Goal: Information Seeking & Learning: Check status

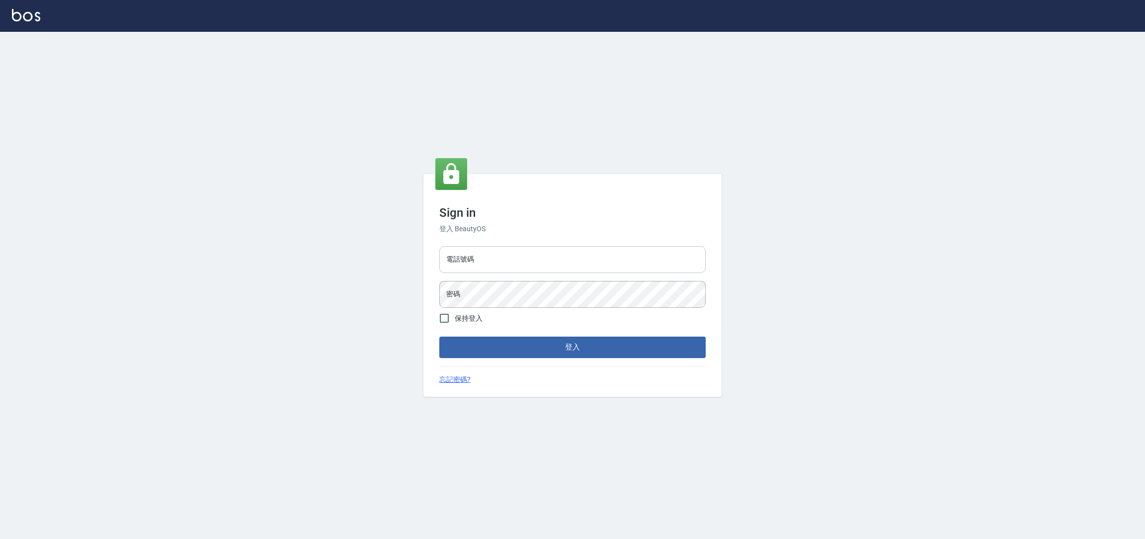
click at [606, 262] on input "電話號碼" at bounding box center [572, 259] width 266 height 27
type input "0225158181"
click at [597, 352] on button "登入" at bounding box center [572, 346] width 266 height 21
click at [439, 336] on button "登入" at bounding box center [572, 346] width 266 height 21
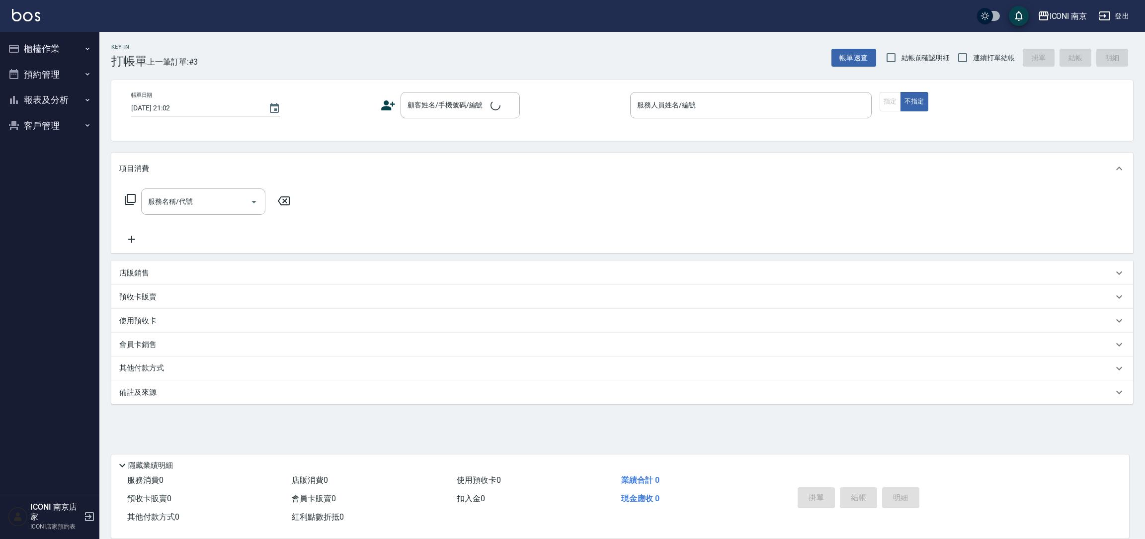
click at [33, 27] on div "ICONI 南京 登出" at bounding box center [572, 16] width 1145 height 32
click at [35, 38] on button "櫃檯作業" at bounding box center [49, 49] width 91 height 26
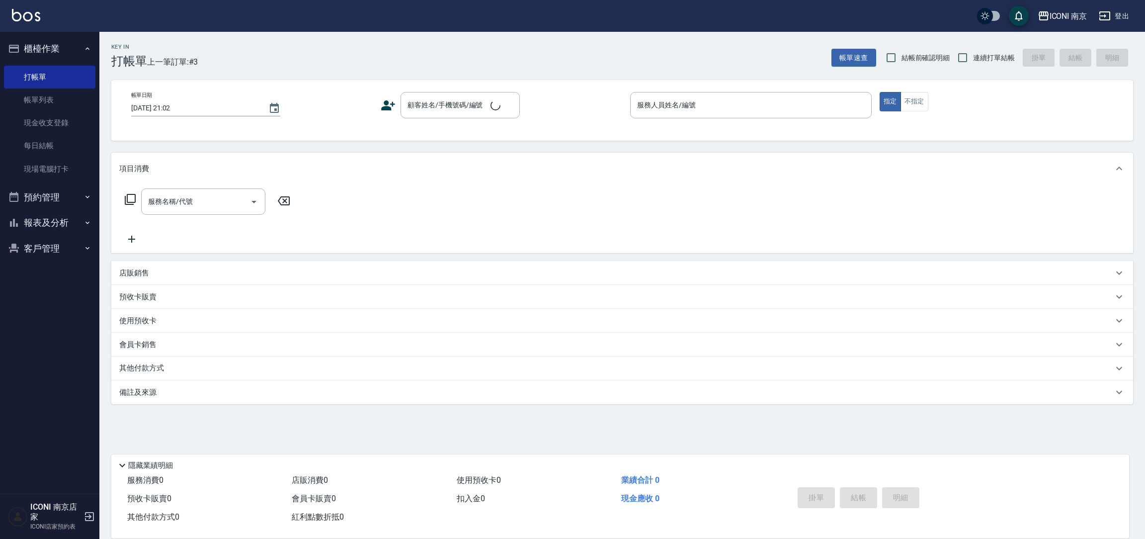
click at [34, 42] on button "櫃檯作業" at bounding box center [49, 49] width 91 height 26
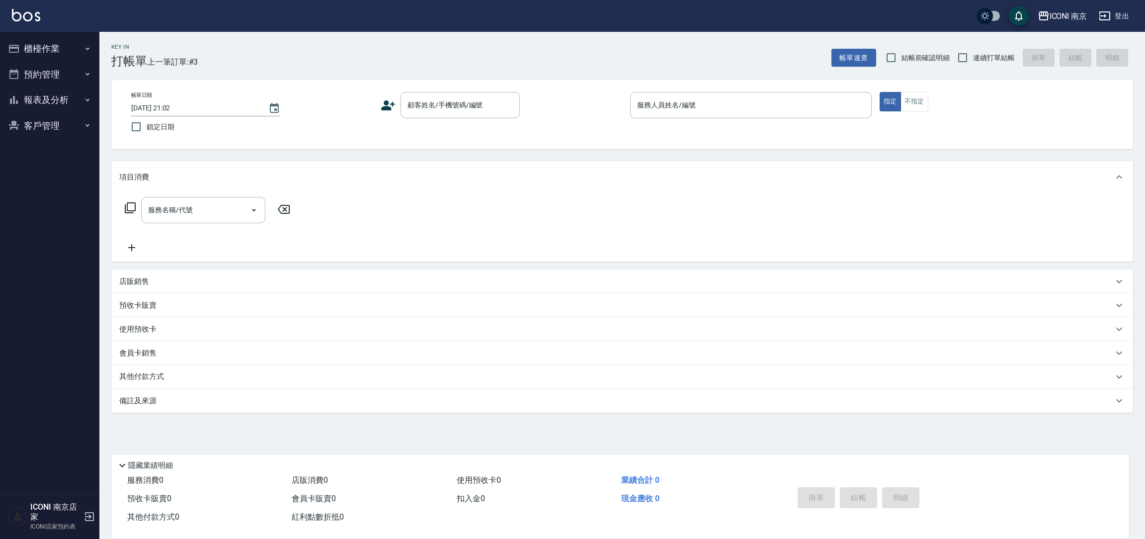
click at [55, 56] on button "櫃檯作業" at bounding box center [49, 49] width 91 height 26
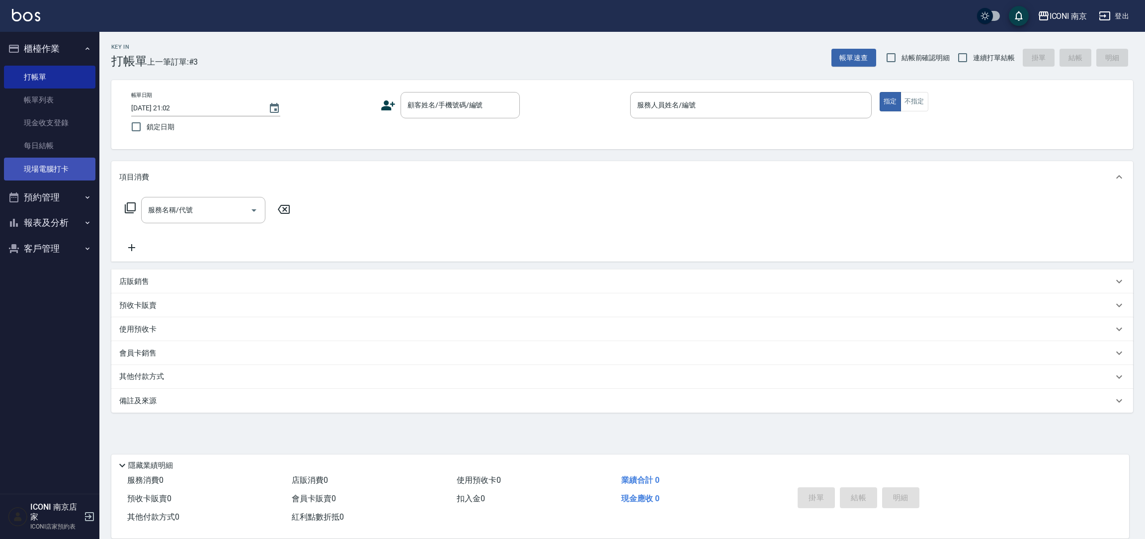
click at [84, 157] on link "現場電腦打卡" at bounding box center [49, 168] width 91 height 23
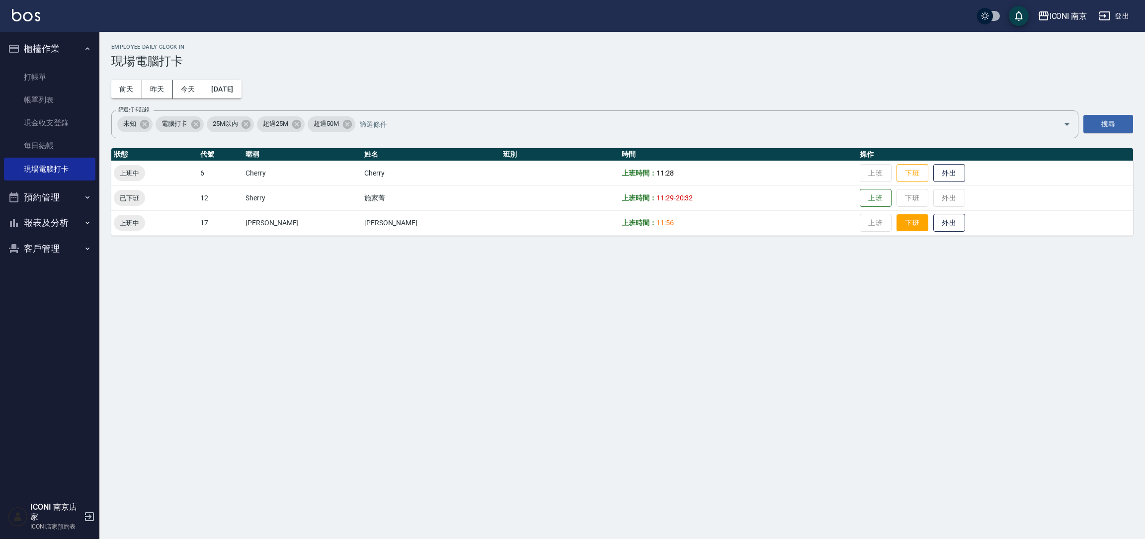
click at [896, 229] on button "下班" at bounding box center [912, 222] width 32 height 17
drag, startPoint x: 899, startPoint y: 173, endPoint x: 903, endPoint y: 187, distance: 13.9
click at [899, 181] on button "下班" at bounding box center [912, 173] width 32 height 18
click at [76, 59] on button "櫃檯作業" at bounding box center [49, 49] width 91 height 26
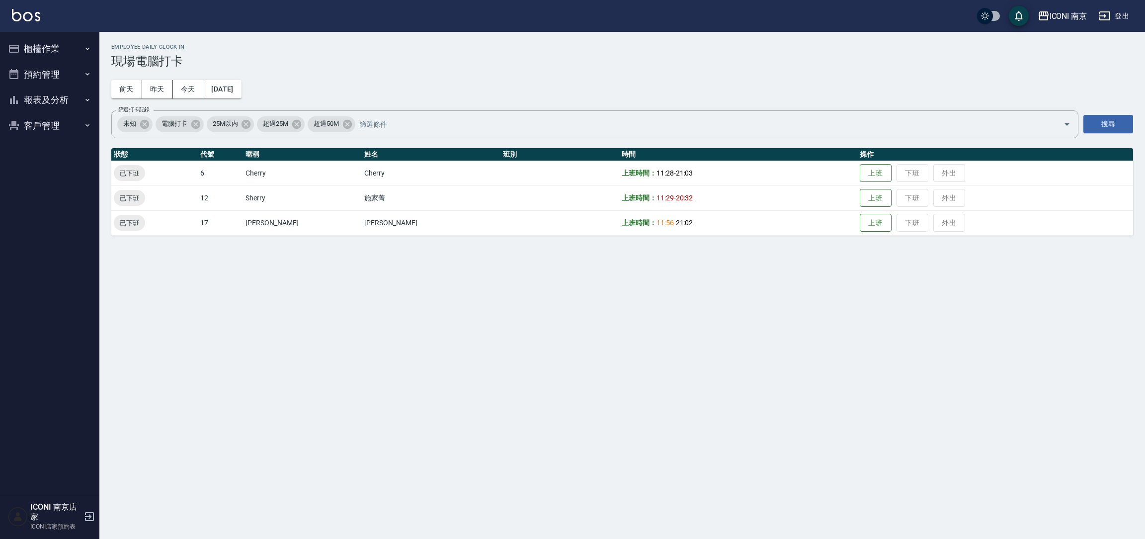
click at [73, 47] on button "櫃檯作業" at bounding box center [49, 49] width 91 height 26
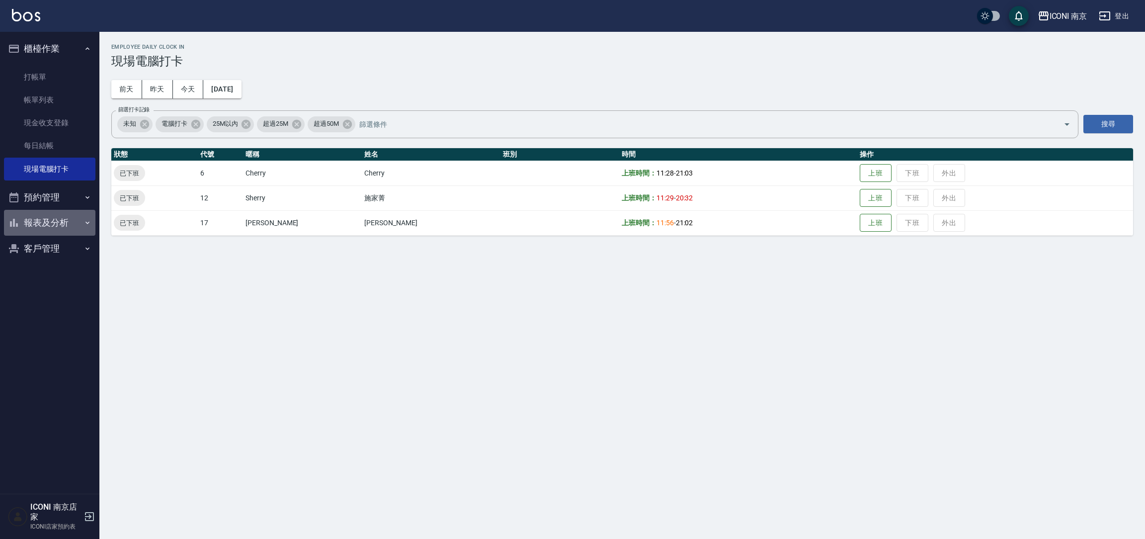
click at [43, 226] on button "報表及分析" at bounding box center [49, 223] width 91 height 26
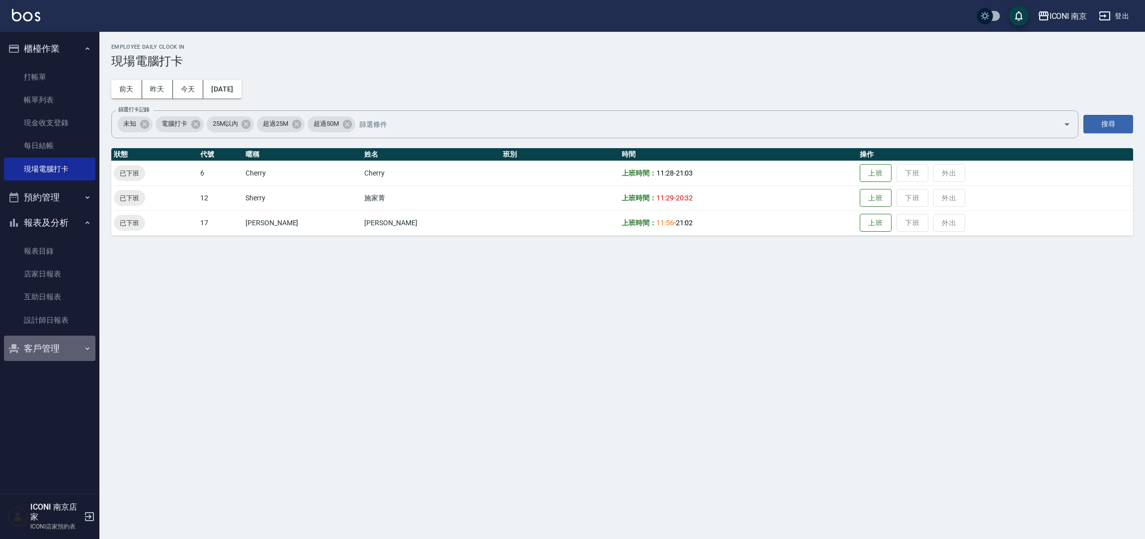
click at [81, 341] on button "客戶管理" at bounding box center [49, 348] width 91 height 26
drag, startPoint x: 76, startPoint y: 196, endPoint x: 74, endPoint y: 178, distance: 18.0
click at [76, 194] on button "預約管理" at bounding box center [49, 197] width 91 height 26
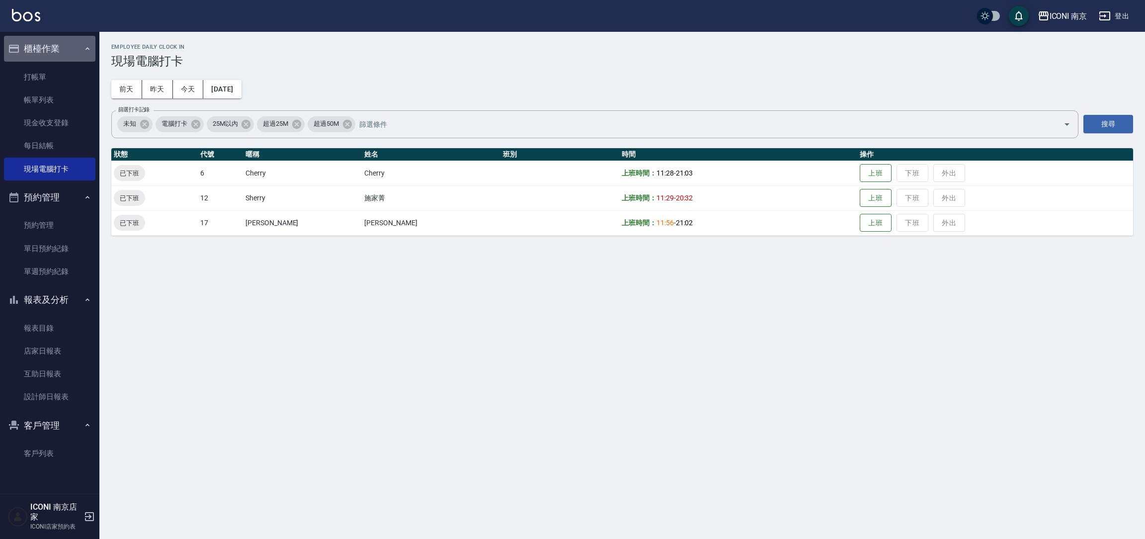
click at [73, 42] on button "櫃檯作業" at bounding box center [49, 49] width 91 height 26
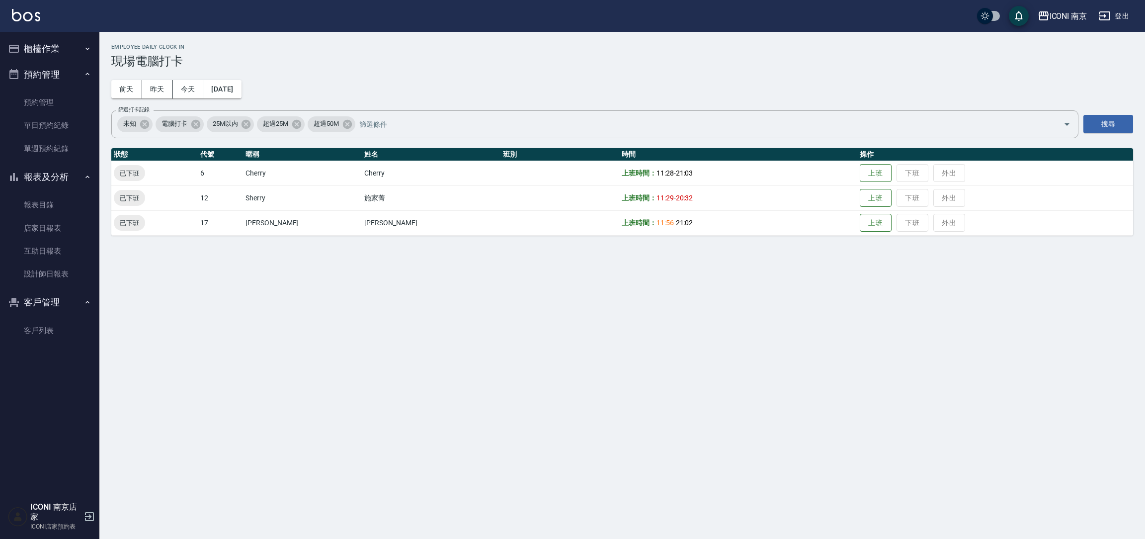
click at [77, 47] on button "櫃檯作業" at bounding box center [49, 49] width 91 height 26
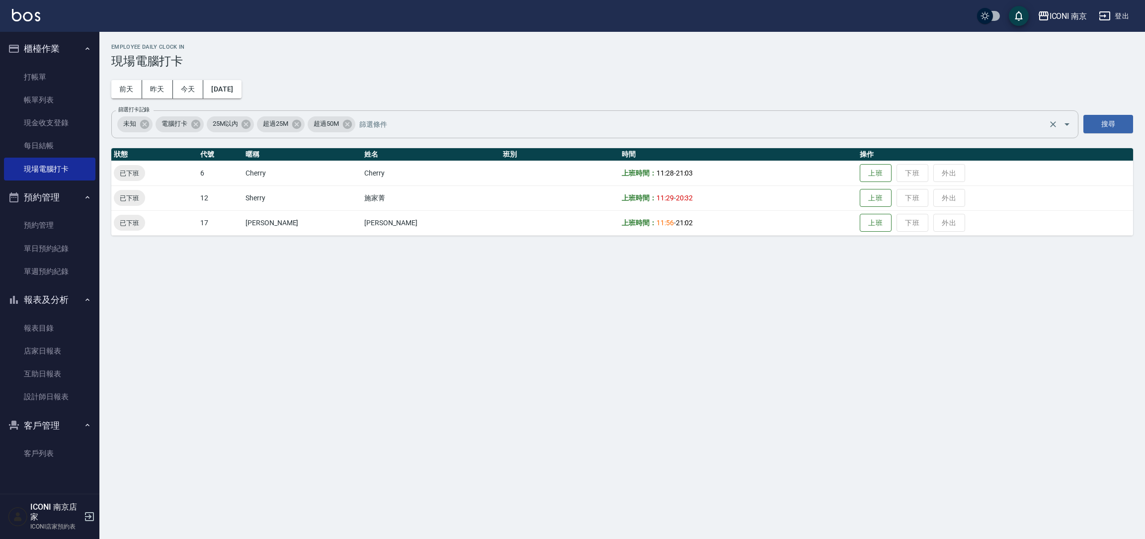
click at [4, 36] on button "櫃檯作業" at bounding box center [49, 49] width 91 height 26
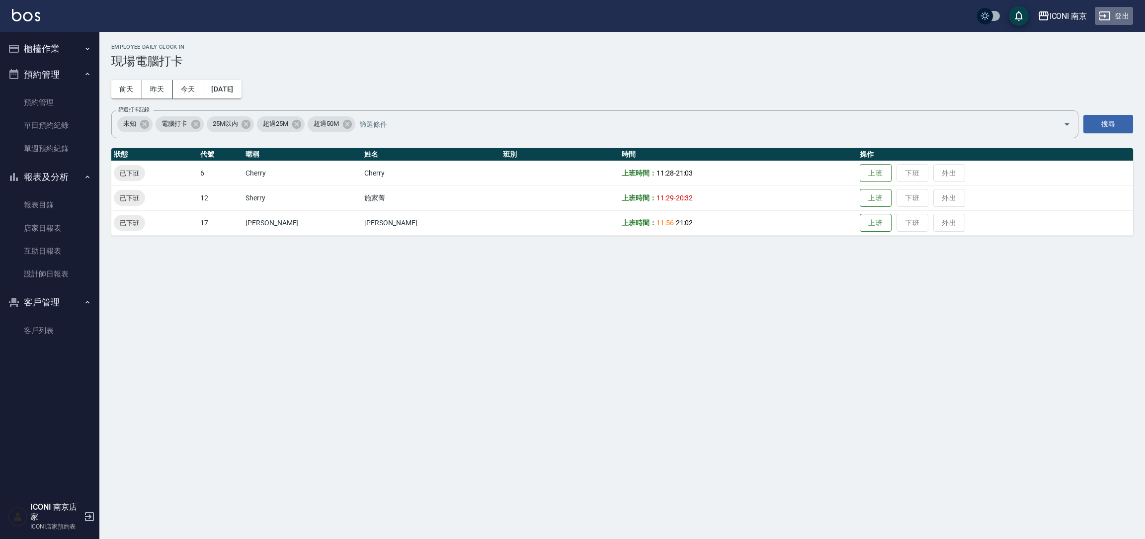
click at [1126, 15] on button "登出" at bounding box center [1113, 16] width 38 height 18
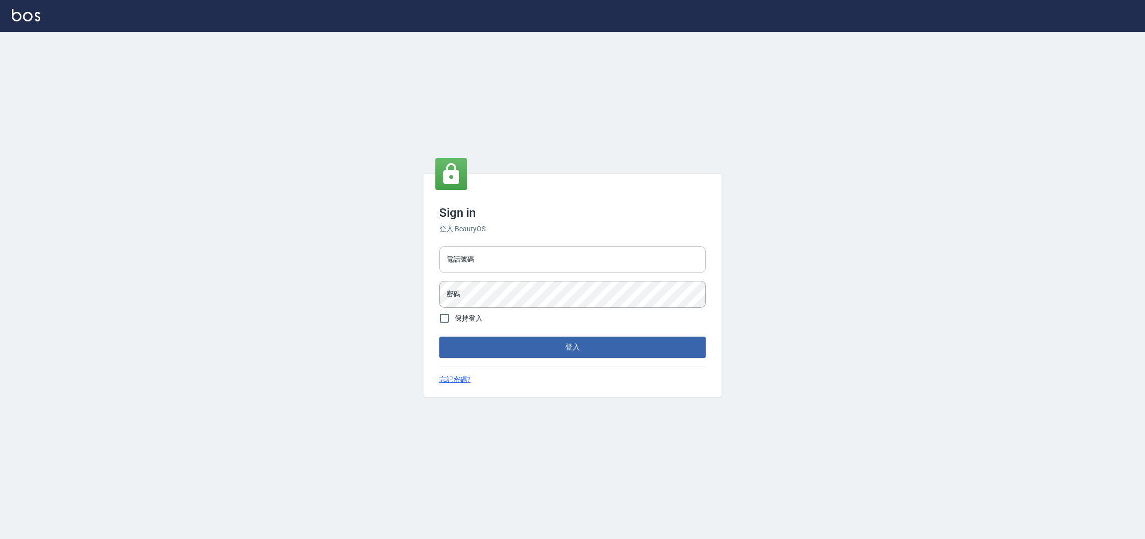
click at [536, 263] on input "電話號碼" at bounding box center [572, 259] width 266 height 27
type input "0981921116"
click at [439, 336] on button "登入" at bounding box center [572, 346] width 266 height 21
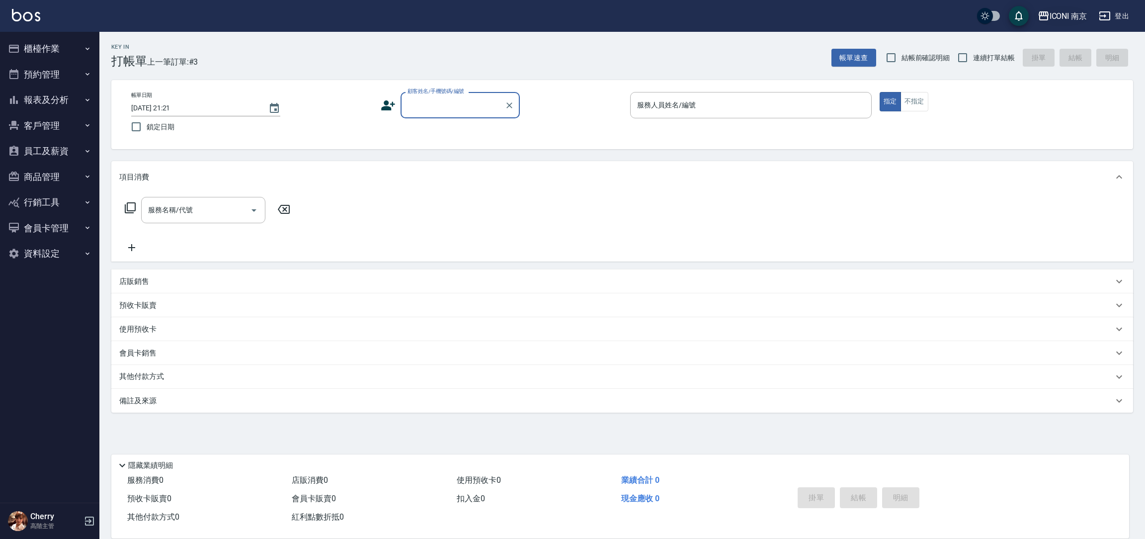
click at [1072, 15] on div "ICONI 南京" at bounding box center [1068, 16] width 38 height 12
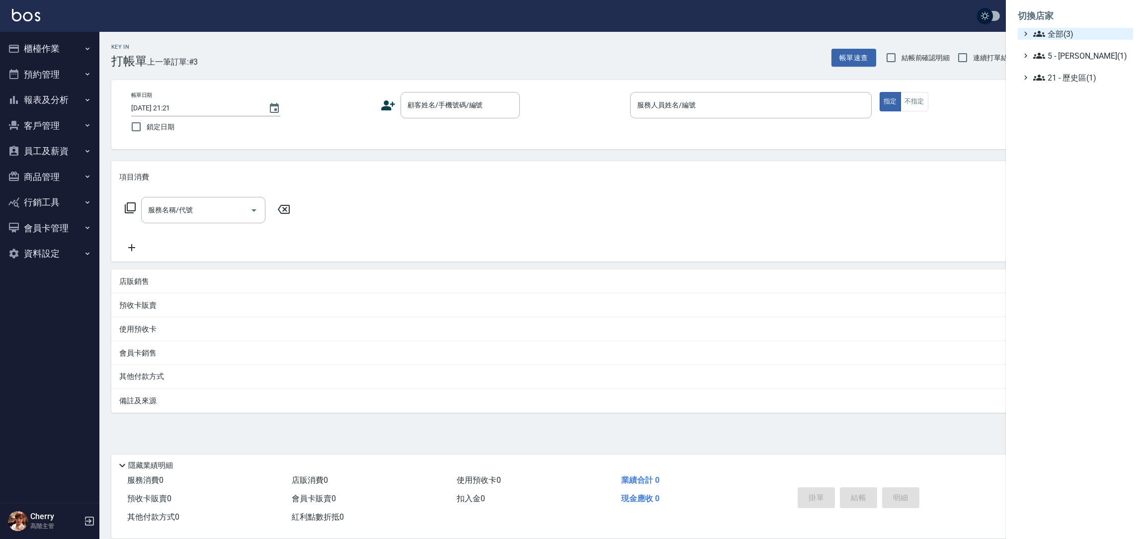
click at [1056, 36] on span "全部(3)" at bounding box center [1081, 34] width 96 height 12
click at [1060, 61] on span "PS23" at bounding box center [1079, 63] width 97 height 12
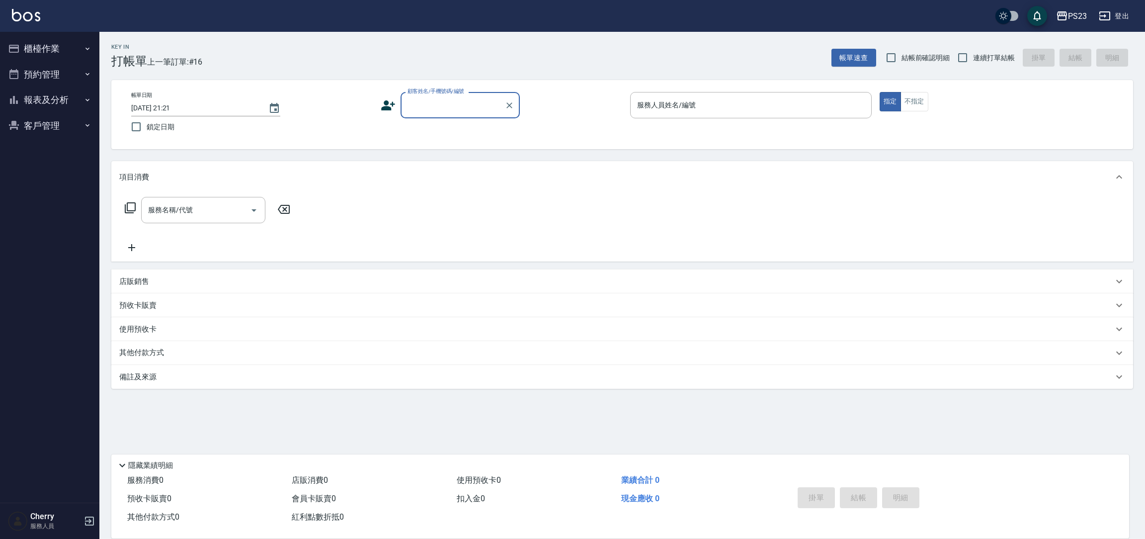
click at [77, 99] on button "報表及分析" at bounding box center [49, 100] width 91 height 26
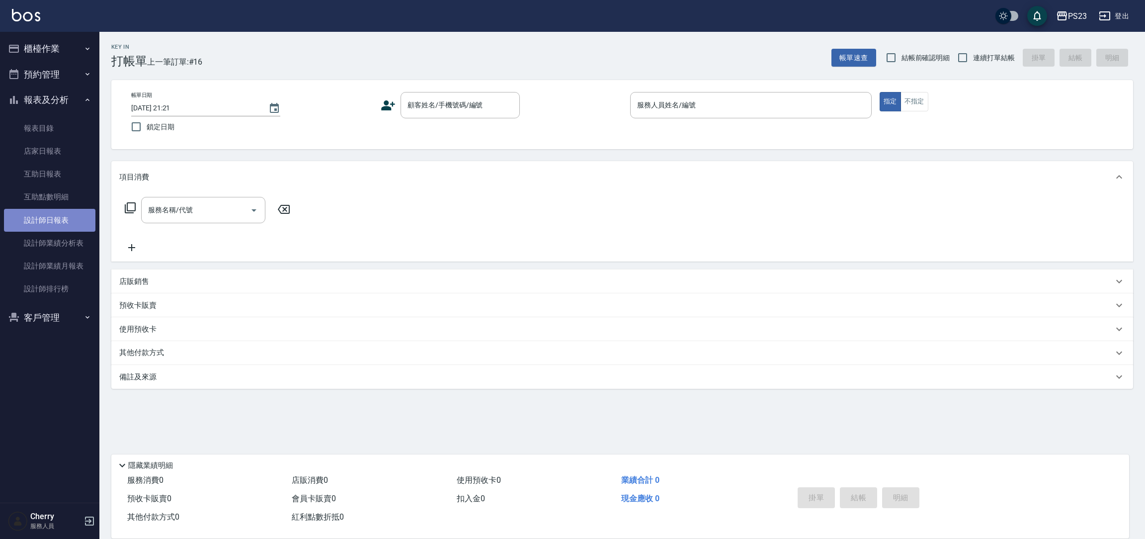
click at [64, 218] on link "設計師日報表" at bounding box center [49, 220] width 91 height 23
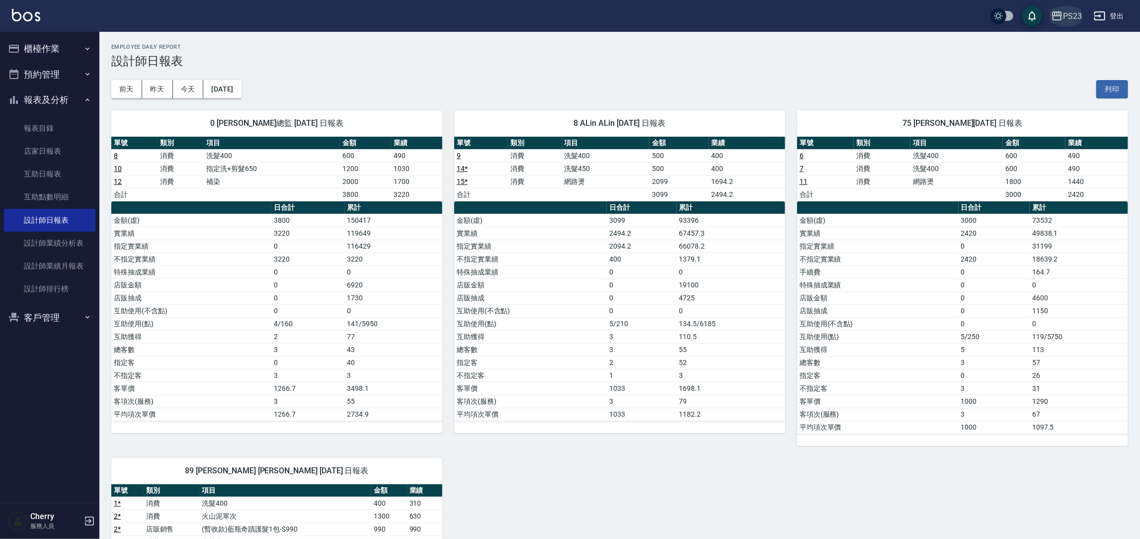
click at [1065, 18] on div "PS23" at bounding box center [1072, 16] width 19 height 12
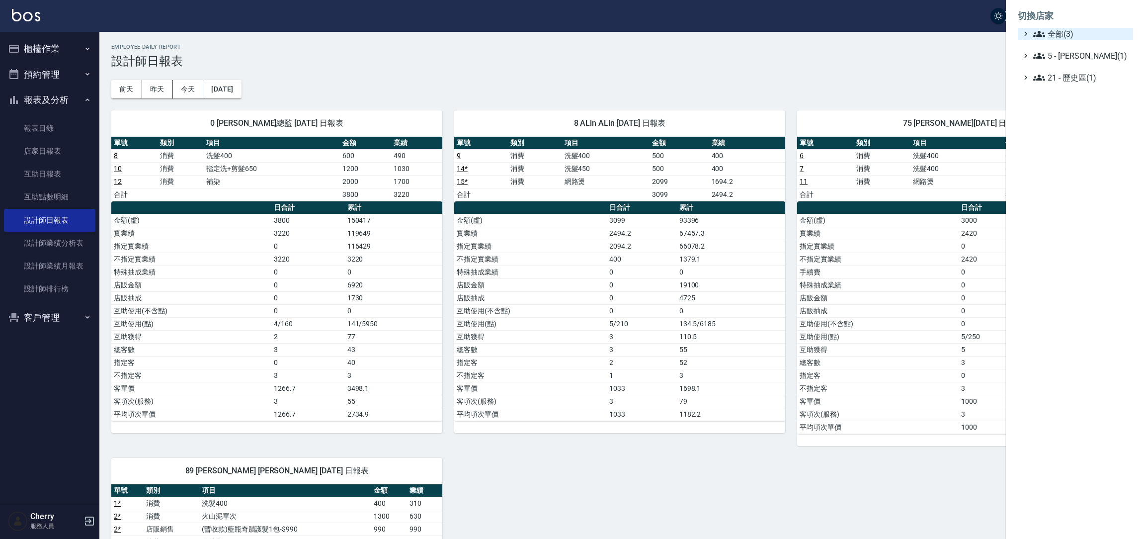
click at [1051, 34] on span "全部(3)" at bounding box center [1081, 34] width 96 height 12
click at [1063, 39] on span "全部(3)" at bounding box center [1081, 34] width 96 height 12
click at [1063, 42] on ul "全部(3) 5 - 陳嘉宏(1) 21 - 歷史區(1)" at bounding box center [1074, 56] width 115 height 56
click at [1063, 31] on span "全部(3)" at bounding box center [1081, 34] width 96 height 12
click at [1064, 50] on span "ICONI 南京" at bounding box center [1079, 46] width 97 height 12
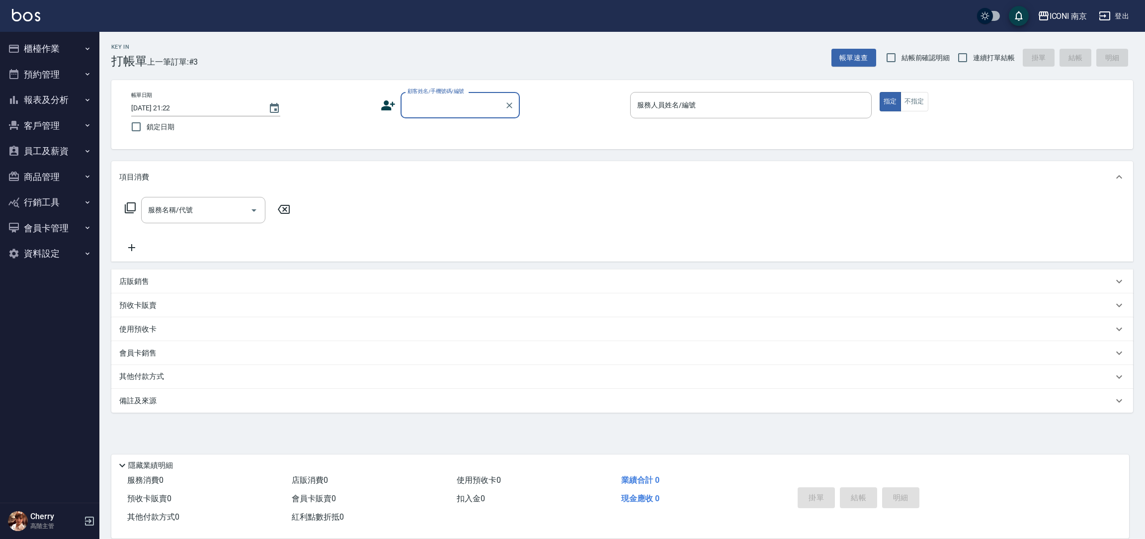
click at [60, 119] on button "客戶管理" at bounding box center [49, 126] width 91 height 26
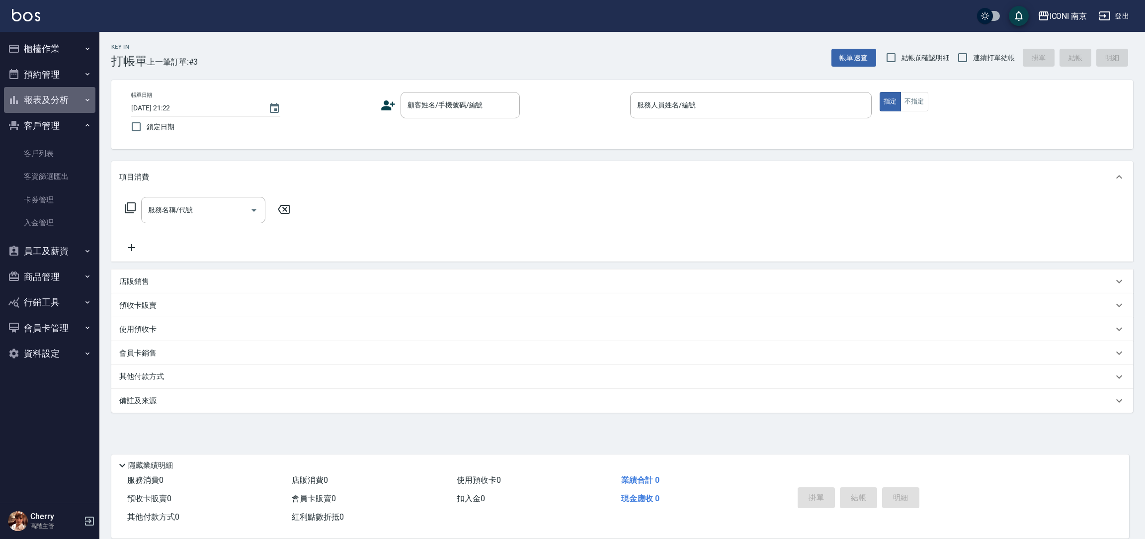
click at [69, 93] on button "報表及分析" at bounding box center [49, 100] width 91 height 26
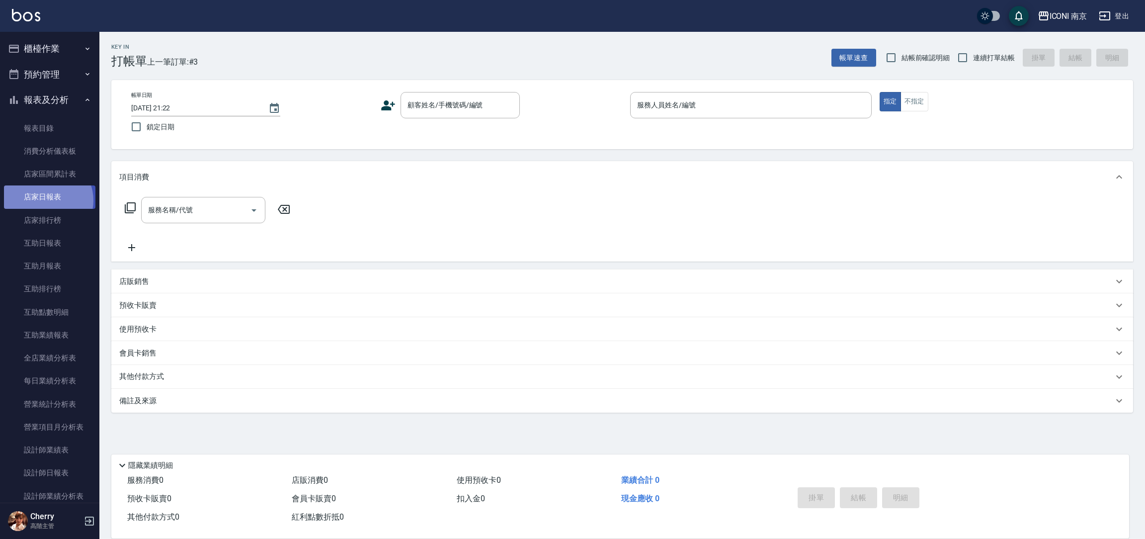
click at [46, 200] on link "店家日報表" at bounding box center [49, 196] width 91 height 23
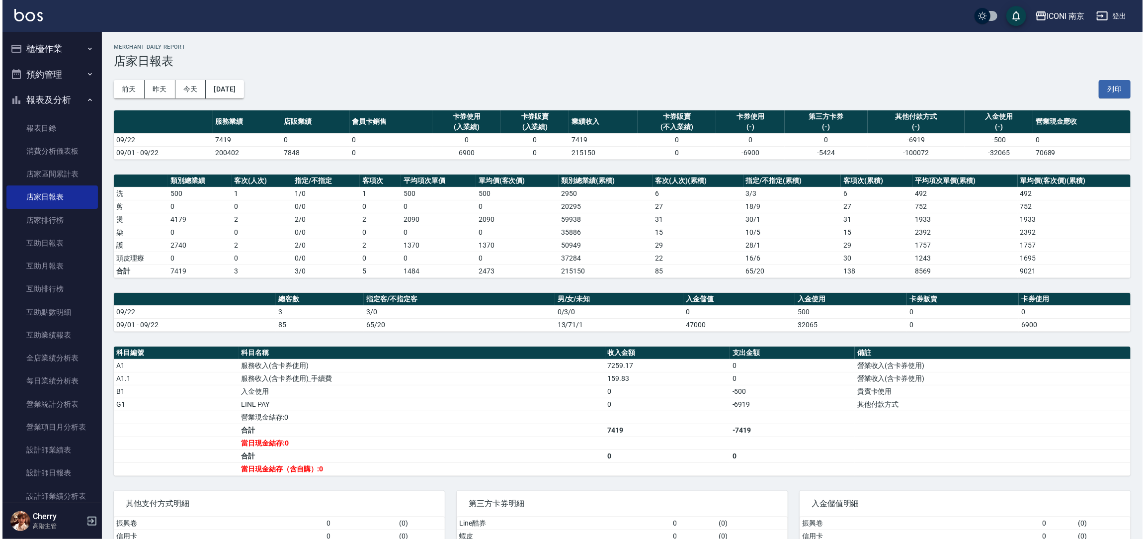
scroll to position [149, 0]
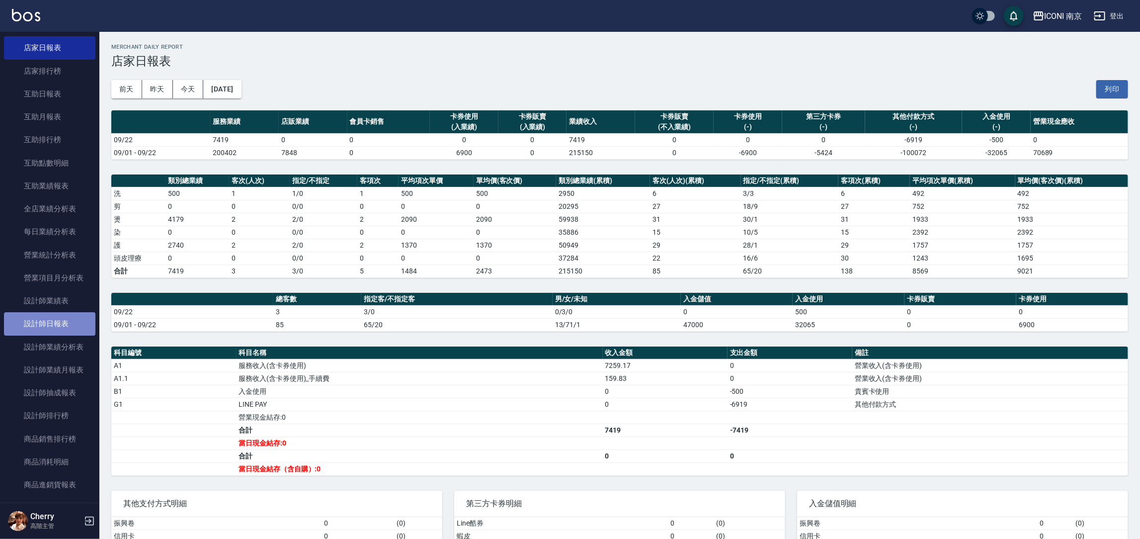
click at [68, 322] on link "設計師日報表" at bounding box center [49, 323] width 91 height 23
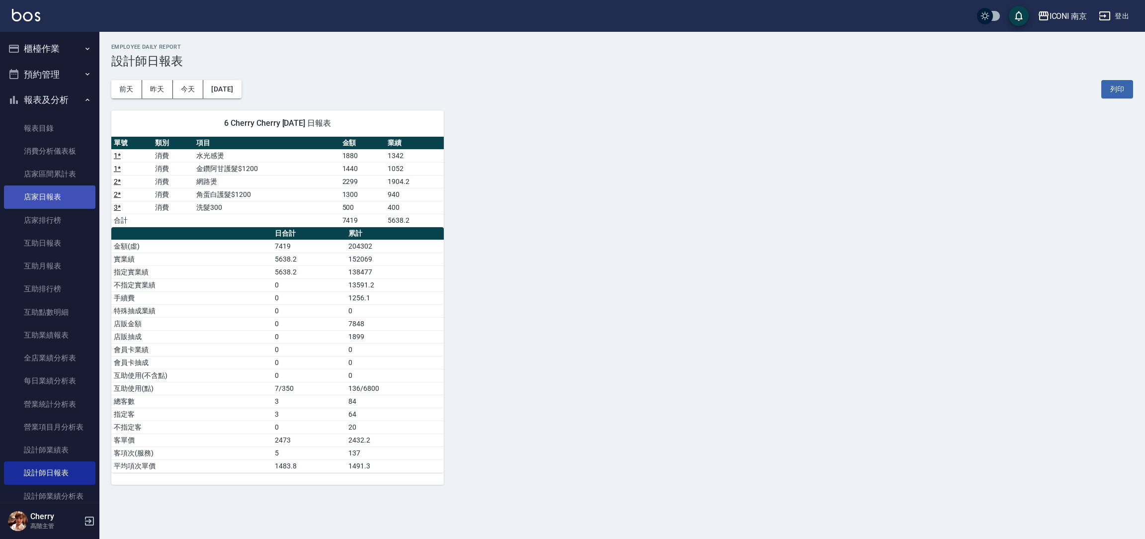
click at [56, 199] on link "店家日報表" at bounding box center [49, 196] width 91 height 23
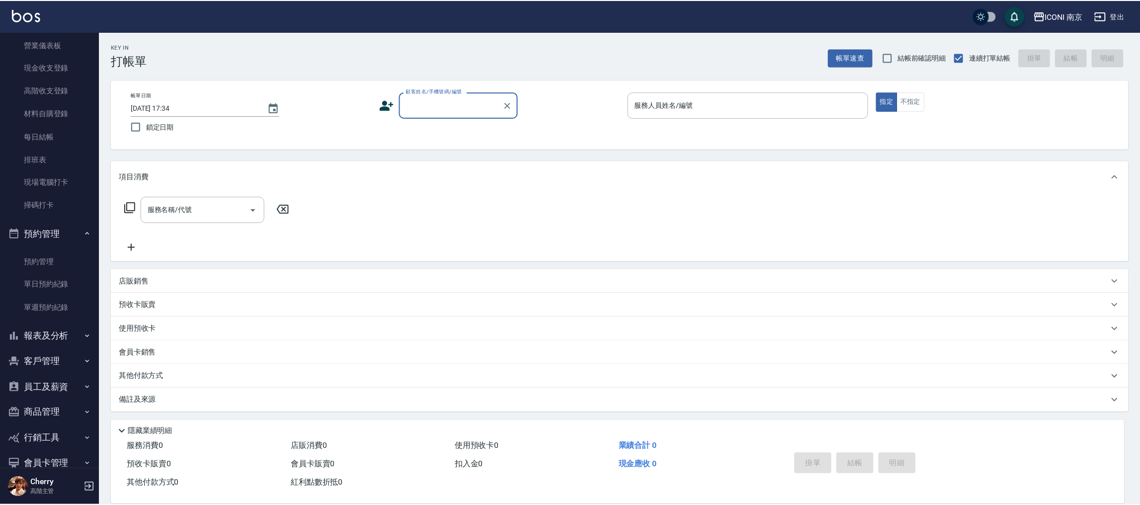
scroll to position [168, 0]
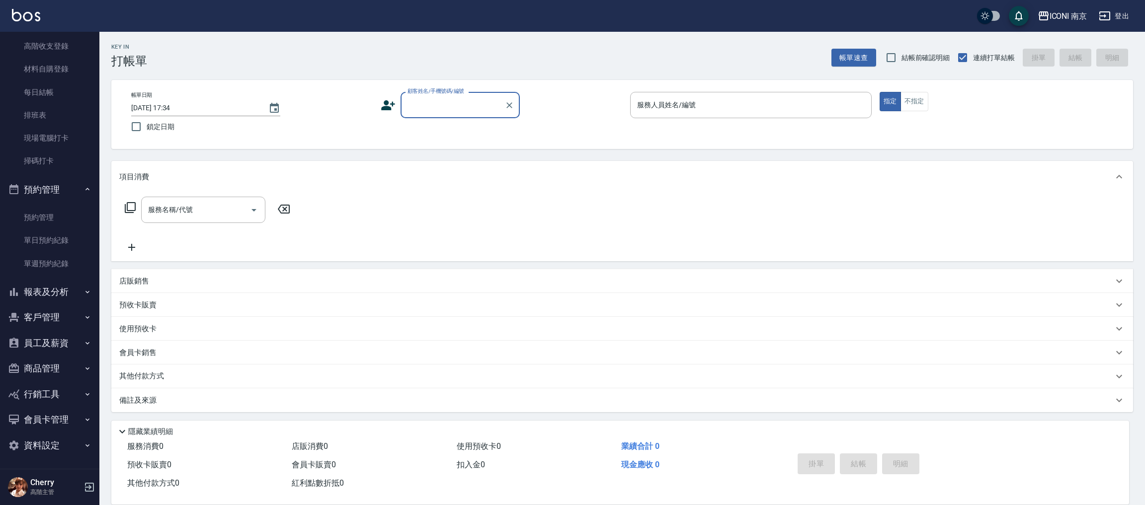
click at [59, 293] on button "報表及分析" at bounding box center [49, 292] width 91 height 26
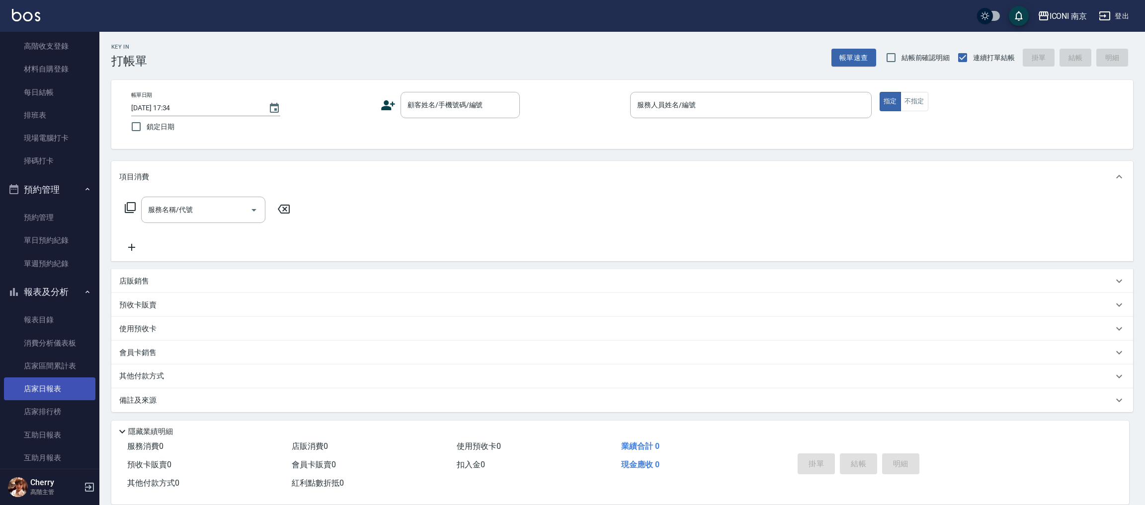
click at [49, 394] on link "店家日報表" at bounding box center [49, 389] width 91 height 23
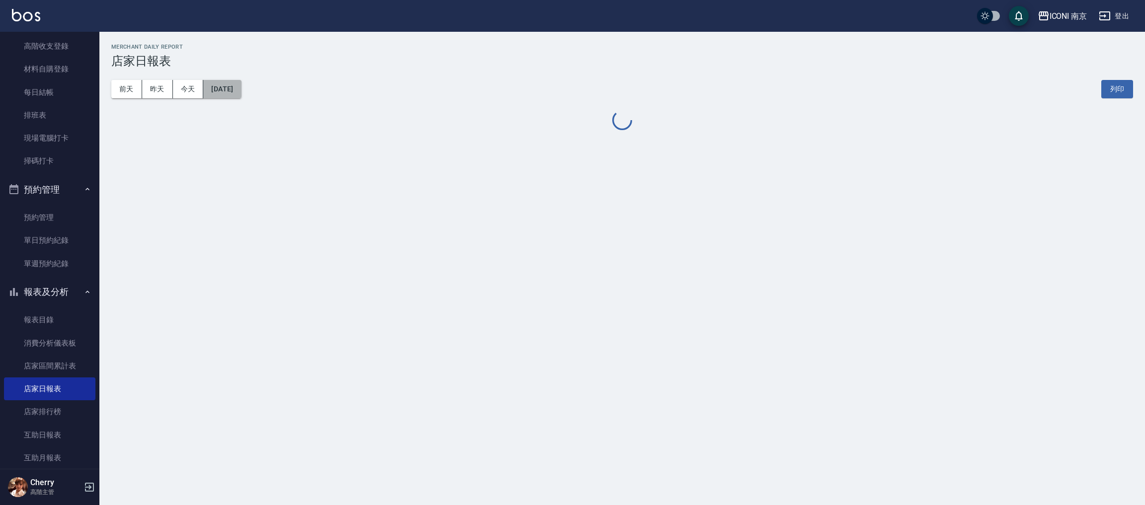
click at [235, 93] on button "[DATE]" at bounding box center [222, 89] width 38 height 18
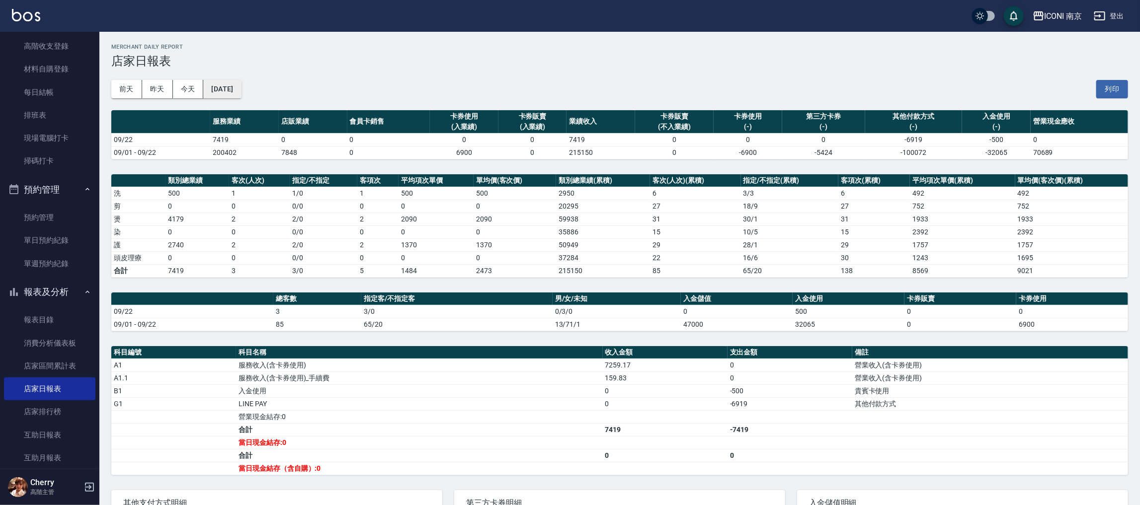
click at [241, 86] on button "[DATE]" at bounding box center [222, 89] width 38 height 18
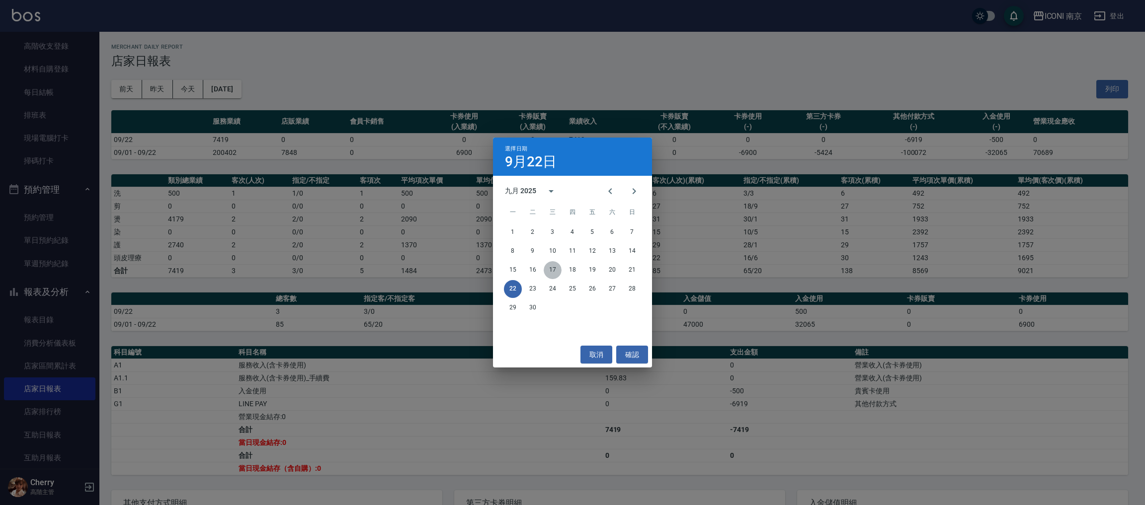
click at [550, 272] on button "17" at bounding box center [552, 270] width 18 height 18
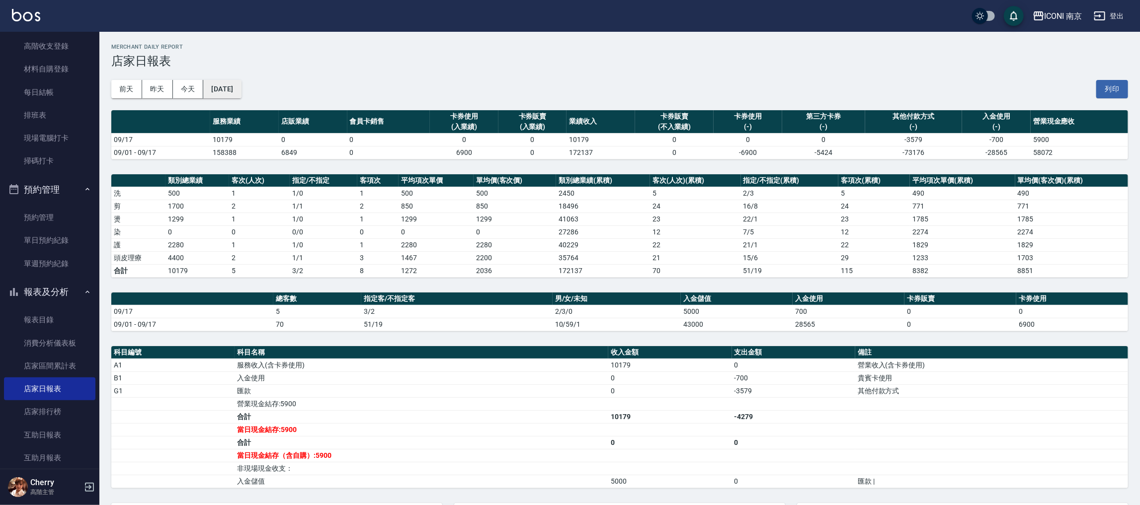
click at [241, 90] on button "2025/09/17" at bounding box center [222, 89] width 38 height 18
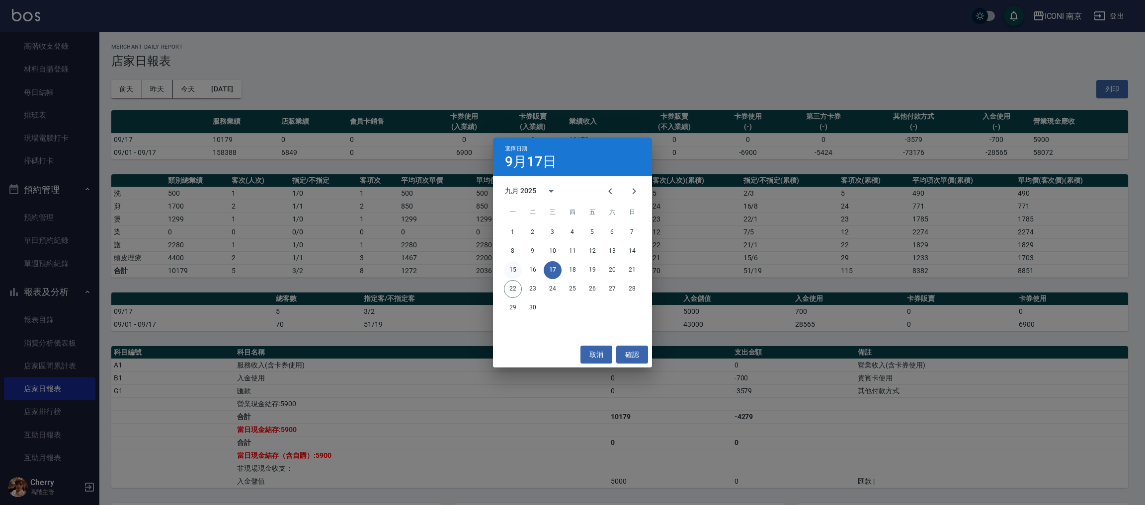
click at [514, 270] on button "15" at bounding box center [513, 270] width 18 height 18
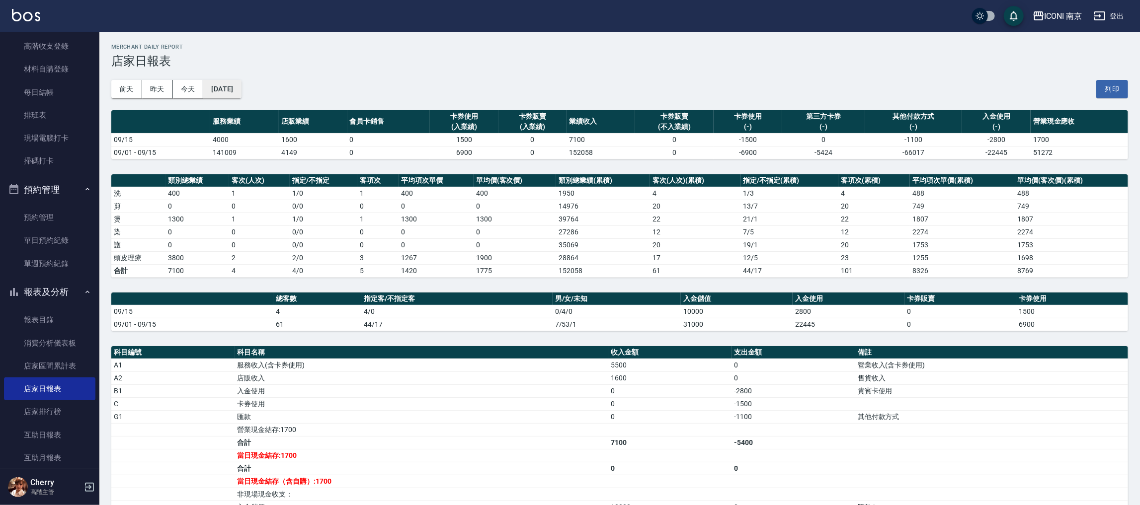
click at [240, 89] on button "2025/09/15" at bounding box center [222, 89] width 38 height 18
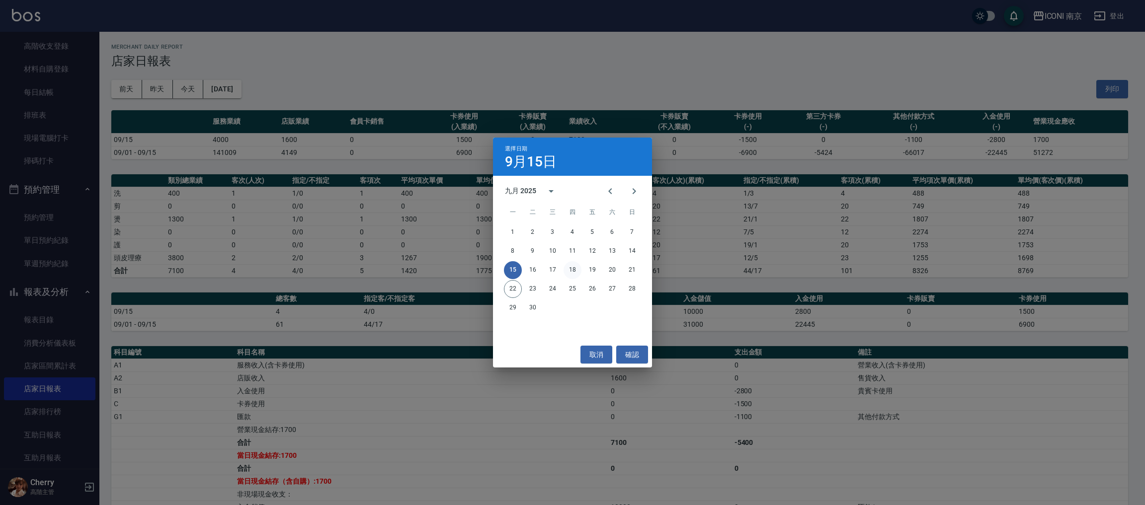
click at [571, 269] on button "18" at bounding box center [572, 270] width 18 height 18
